Goal: Task Accomplishment & Management: Manage account settings

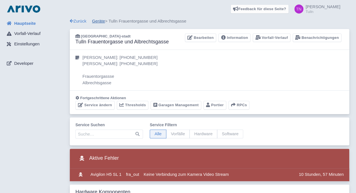
click at [101, 21] on link "Geräte" at bounding box center [98, 21] width 13 height 5
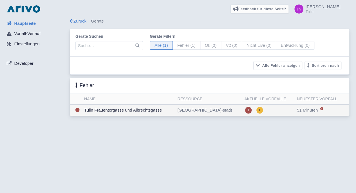
click at [153, 110] on td "Tulln Frauentorgasse und Albrechtsgasse" at bounding box center [128, 110] width 93 height 12
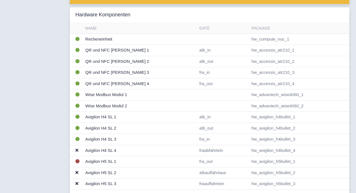
scroll to position [221, 0]
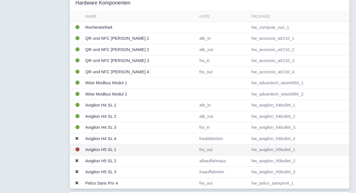
click at [110, 146] on td "Avigilon H5 SL 1" at bounding box center [140, 149] width 114 height 11
click at [100, 149] on td "Avigilon H5 SL 1" at bounding box center [140, 149] width 114 height 11
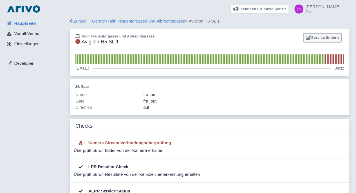
click at [318, 38] on link "Service ändern" at bounding box center [322, 37] width 38 height 9
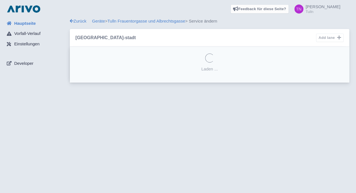
select select "42733e95-270d-4612-9e69-27a57bb4b333"
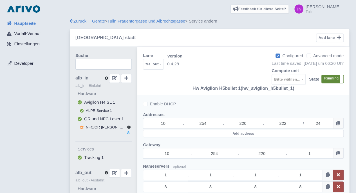
click at [327, 79] on label "Running" at bounding box center [332, 79] width 22 height 8
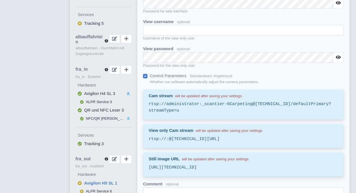
scroll to position [347, 0]
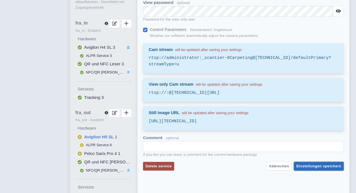
click at [320, 168] on span "Einstellungen speichern" at bounding box center [318, 166] width 45 height 4
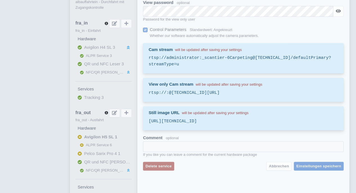
scroll to position [0, 0]
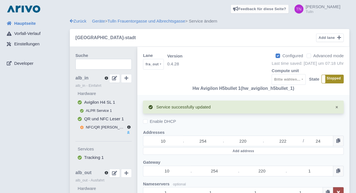
click at [335, 77] on label "Stopped" at bounding box center [332, 79] width 22 height 8
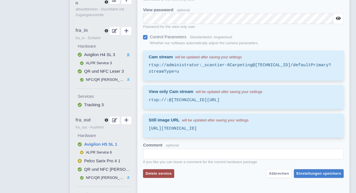
scroll to position [341, 0]
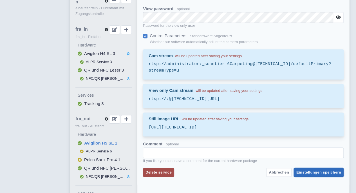
click at [314, 174] on span "Einstellungen speichern" at bounding box center [318, 172] width 45 height 4
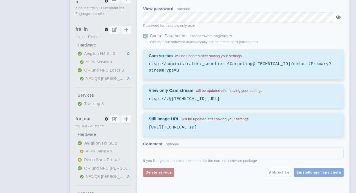
scroll to position [0, 0]
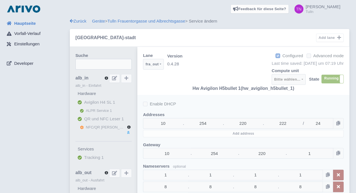
select select
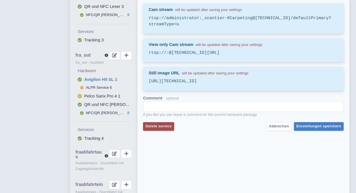
scroll to position [406, 0]
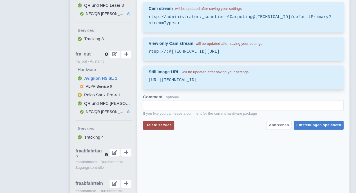
click at [186, 51] on samp "rtsp://:@10.254.220.222/defaultPrimary?streamType=u" at bounding box center [242, 52] width 189 height 6
copy samp "rtsp://:@10.254.220.222/defaultPrimary?streamType=u"
click at [211, 15] on samp "rtsp://administrator:_scantier-6Carpeting@10.254.220.222/defaultPrimary?streamT…" at bounding box center [242, 20] width 189 height 13
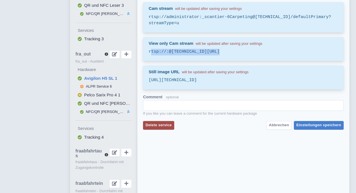
click at [211, 15] on samp "rtsp://administrator:_scantier-6Carpeting@10.254.220.222/defaultPrimary?streamT…" at bounding box center [242, 20] width 189 height 13
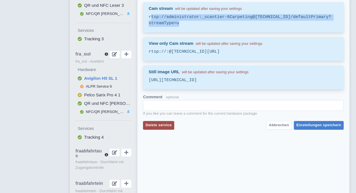
click at [211, 15] on samp "rtsp://administrator:_scantier-6Carpeting@10.254.220.222/defaultPrimary?streamT…" at bounding box center [242, 20] width 189 height 13
copy samp "rtsp://administrator:_scantier-6Carpeting@10.254.220.222/defaultPrimary?streamT…"
